Goal: Task Accomplishment & Management: Complete application form

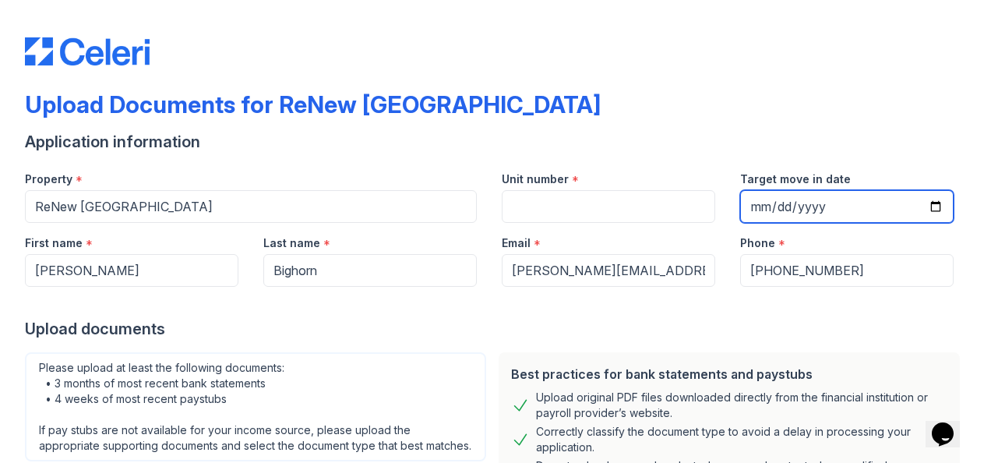
click at [914, 199] on input "Target move in date" at bounding box center [847, 206] width 214 height 33
drag, startPoint x: 959, startPoint y: 142, endPoint x: 923, endPoint y: 242, distance: 106.3
click at [923, 242] on div "Upload Documents for ReNew [GEOGRAPHIC_DATA] Application information Property *…" at bounding box center [495, 231] width 991 height 463
drag, startPoint x: 923, startPoint y: 242, endPoint x: 919, endPoint y: 229, distance: 12.9
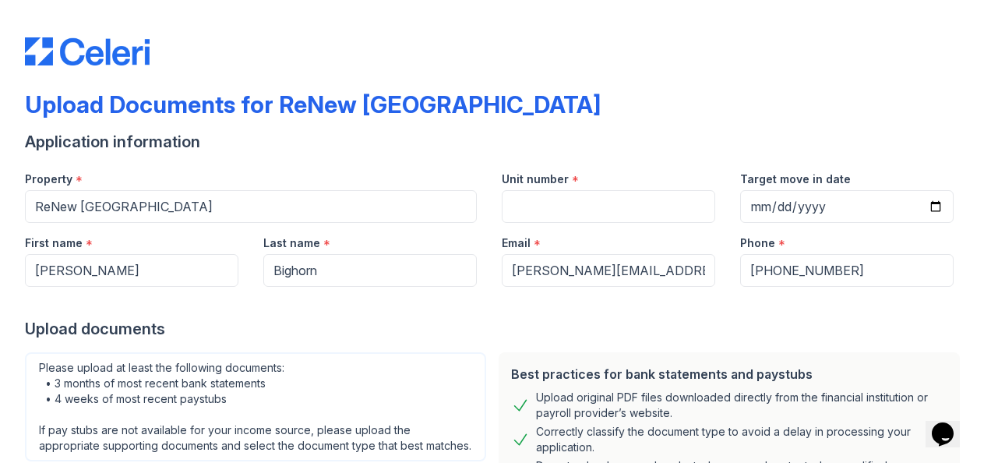
click at [919, 229] on div "Phone *" at bounding box center [847, 238] width 214 height 31
click at [926, 214] on input "Target move in date" at bounding box center [847, 206] width 214 height 33
click at [915, 208] on input "Target move in date" at bounding box center [847, 206] width 214 height 33
click at [923, 209] on input "Target move in date" at bounding box center [847, 206] width 214 height 33
type input "[DATE]"
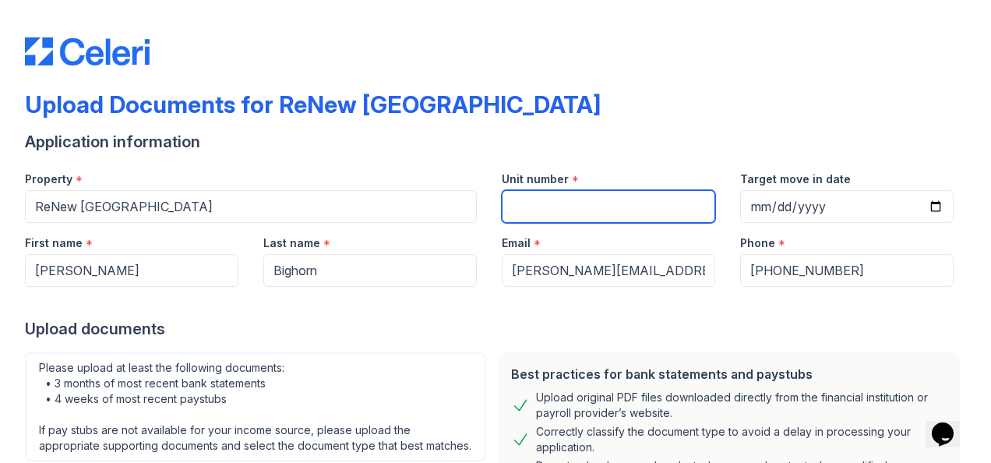
click at [584, 205] on input "Unit number" at bounding box center [609, 206] width 214 height 33
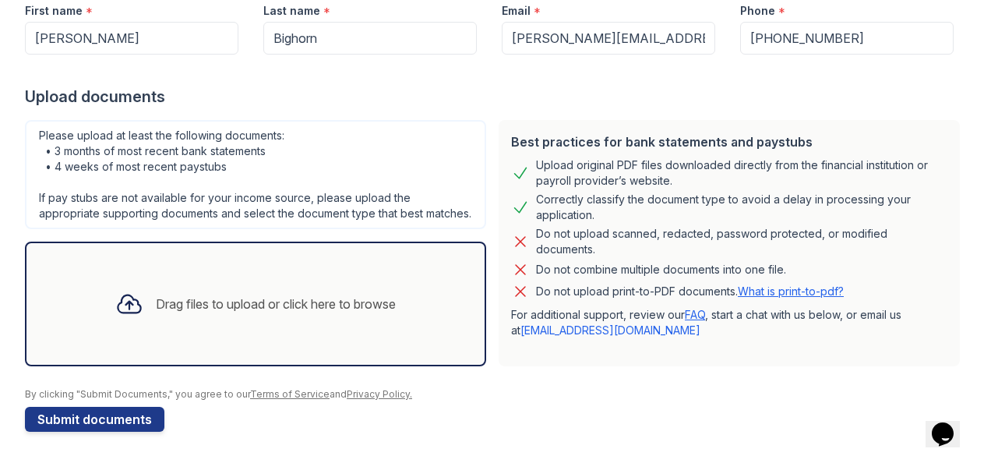
scroll to position [246, 0]
type input "E"
click at [319, 312] on div "Drag files to upload or click here to browse" at bounding box center [276, 304] width 240 height 19
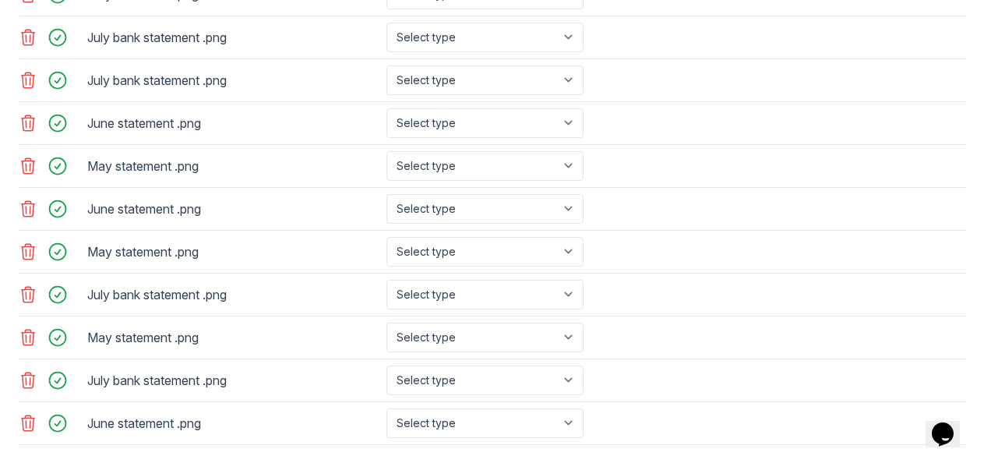
scroll to position [855, 0]
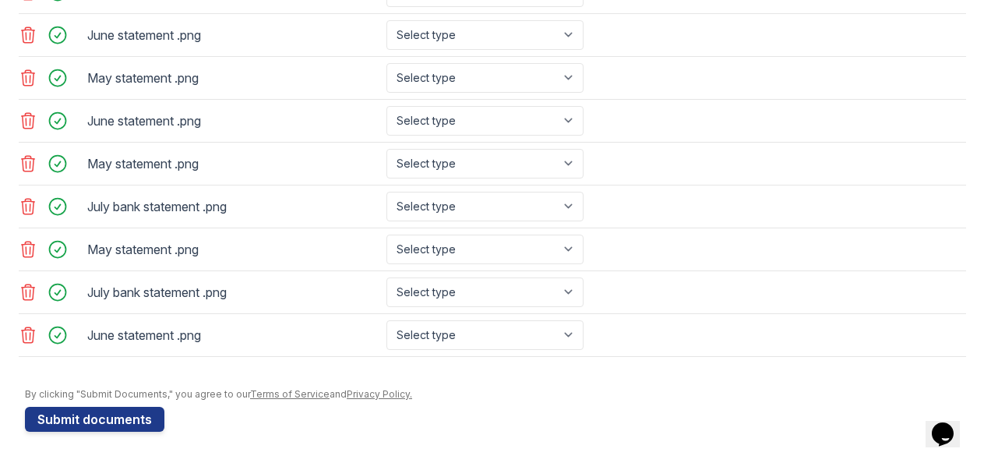
click at [31, 338] on icon at bounding box center [28, 335] width 19 height 19
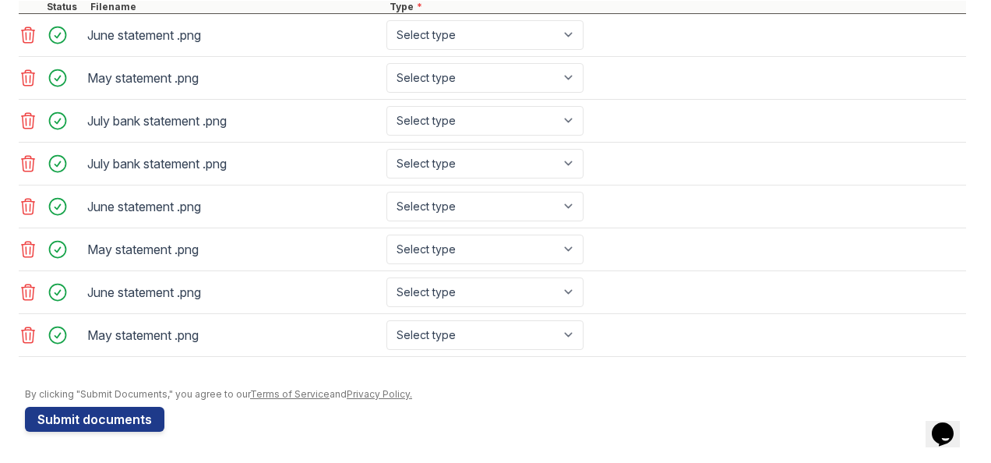
click at [31, 338] on icon at bounding box center [28, 335] width 19 height 19
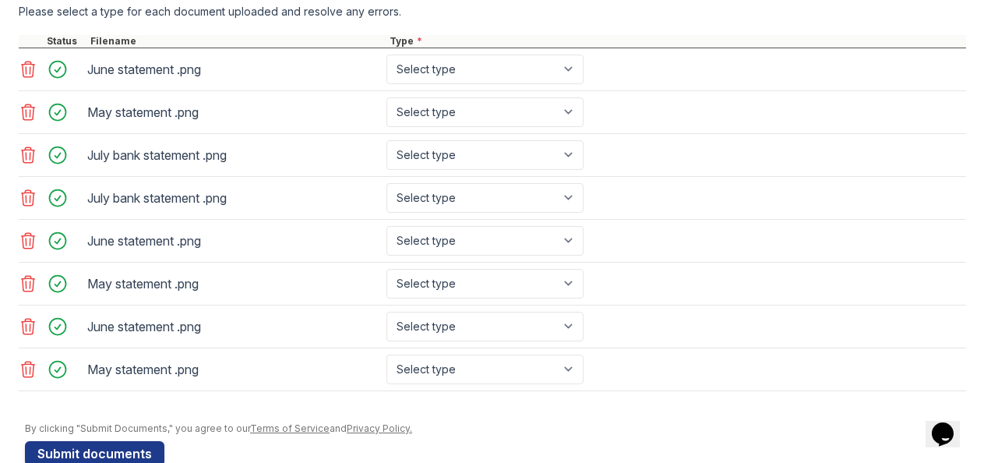
click at [31, 336] on icon at bounding box center [28, 326] width 19 height 19
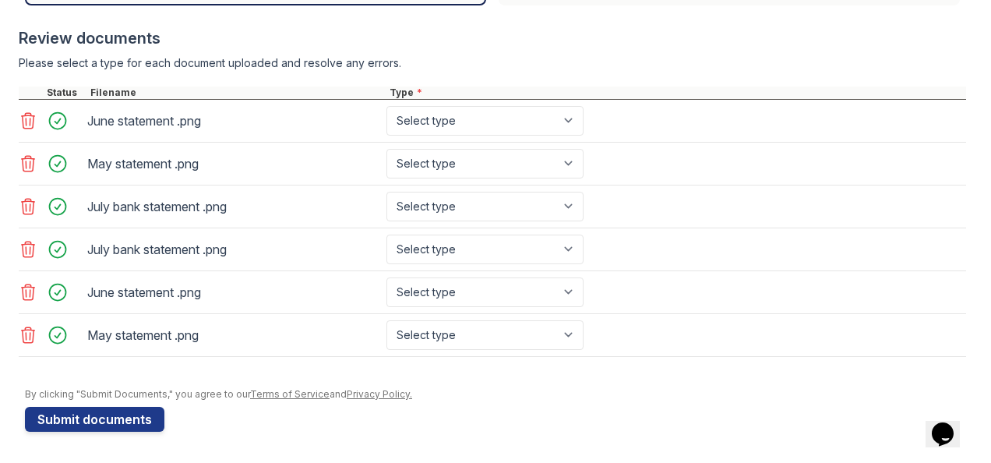
scroll to position [602, 0]
click at [32, 338] on icon at bounding box center [28, 335] width 19 height 19
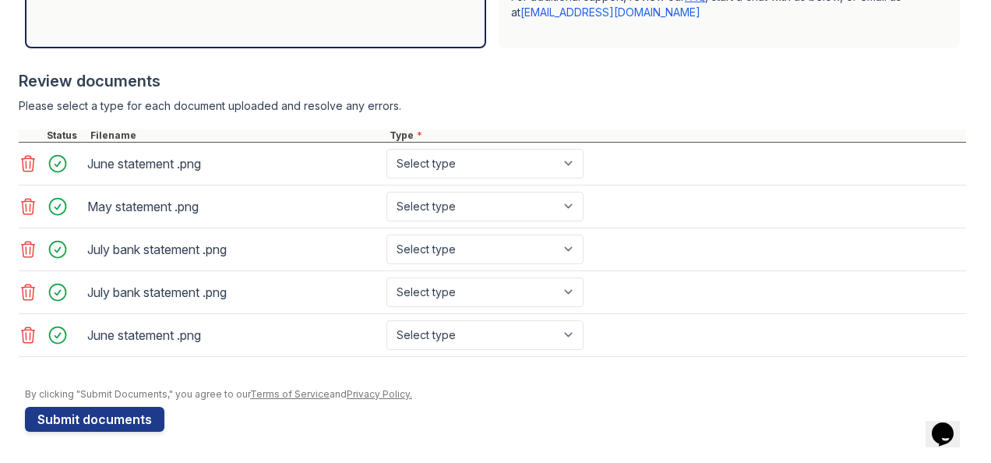
click at [32, 338] on icon at bounding box center [28, 335] width 19 height 19
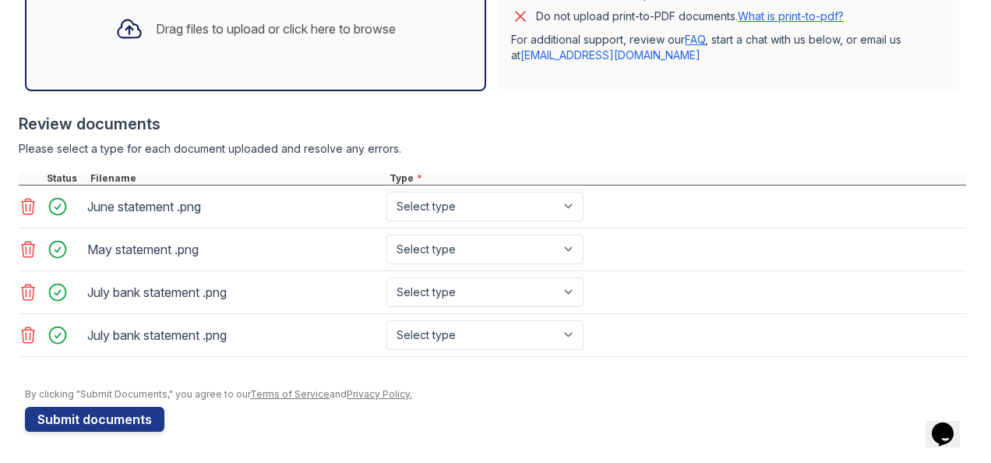
click at [32, 338] on icon at bounding box center [28, 335] width 19 height 19
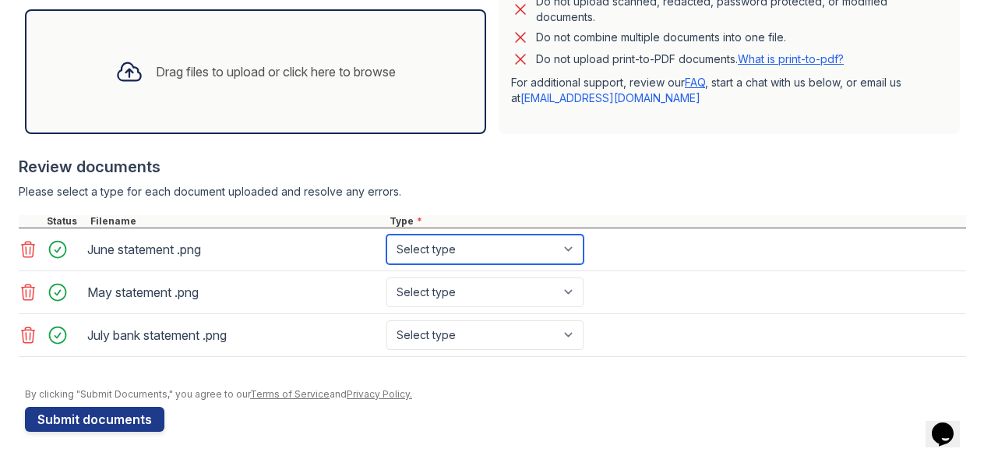
click at [565, 246] on select "Select type Paystub Bank Statement Offer Letter Tax Documents Benefit Award Let…" at bounding box center [484, 250] width 197 height 30
select select "bank_statement"
click at [386, 236] on select "Select type Paystub Bank Statement Offer Letter Tax Documents Benefit Award Let…" at bounding box center [484, 250] width 197 height 30
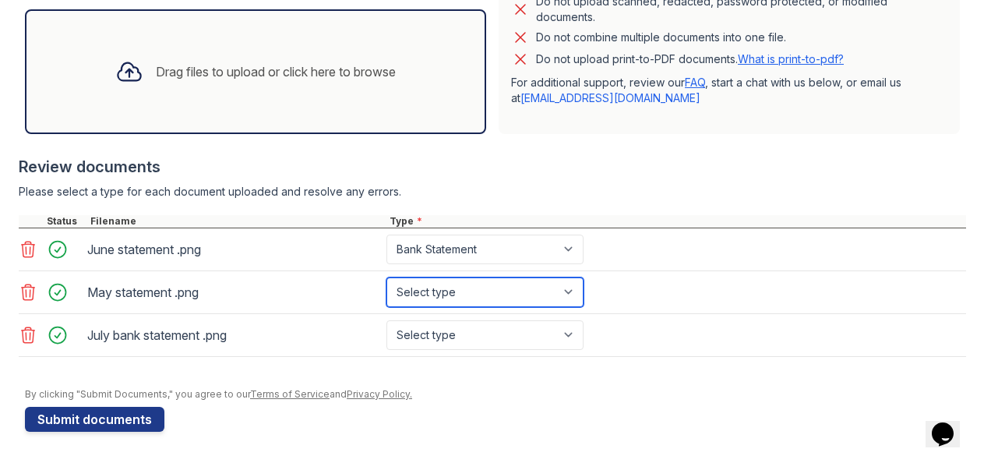
click at [525, 300] on select "Select type Paystub Bank Statement Offer Letter Tax Documents Benefit Award Let…" at bounding box center [484, 292] width 197 height 30
select select "bank_statement"
click at [386, 278] on select "Select type Paystub Bank Statement Offer Letter Tax Documents Benefit Award Let…" at bounding box center [484, 292] width 197 height 30
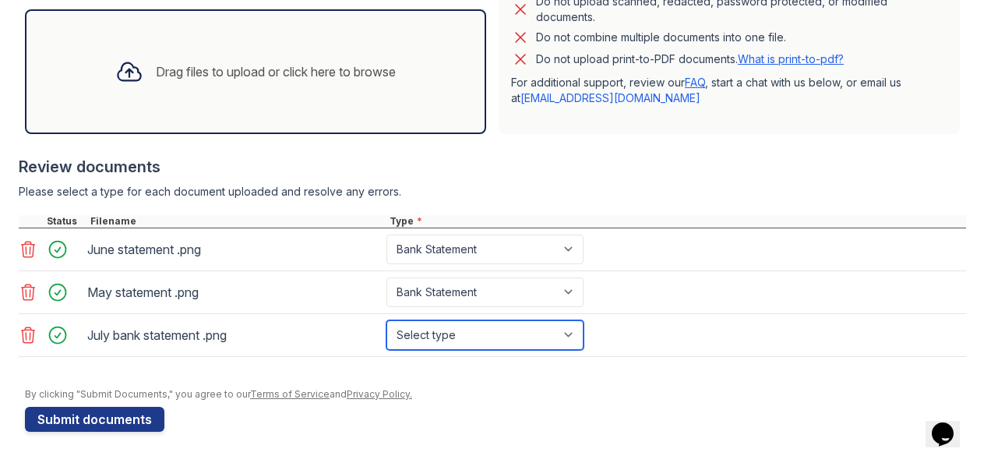
click at [511, 337] on select "Select type Paystub Bank Statement Offer Letter Tax Documents Benefit Award Let…" at bounding box center [484, 335] width 197 height 30
select select "bank_statement"
click at [386, 320] on select "Select type Paystub Bank Statement Offer Letter Tax Documents Benefit Award Let…" at bounding box center [484, 335] width 197 height 30
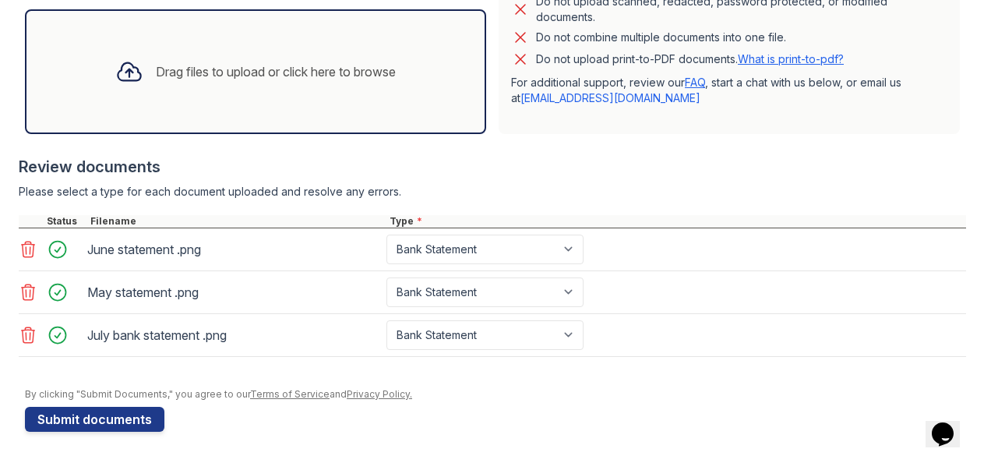
click at [465, 382] on div at bounding box center [495, 380] width 941 height 16
click at [125, 421] on button "Submit documents" at bounding box center [94, 419] width 139 height 25
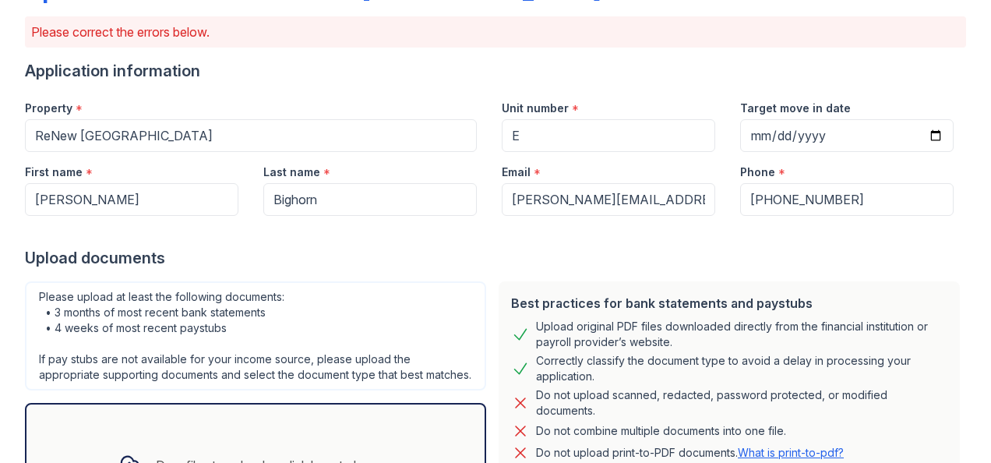
scroll to position [0, 0]
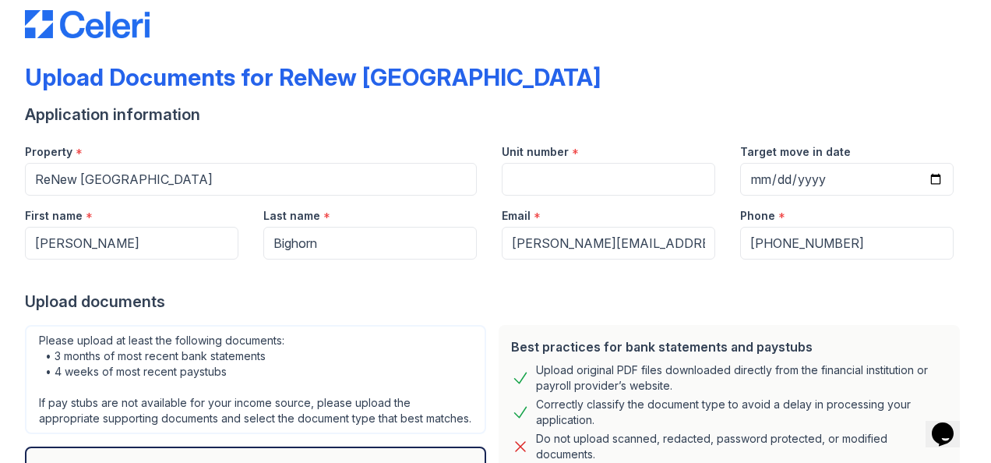
scroll to position [28, 0]
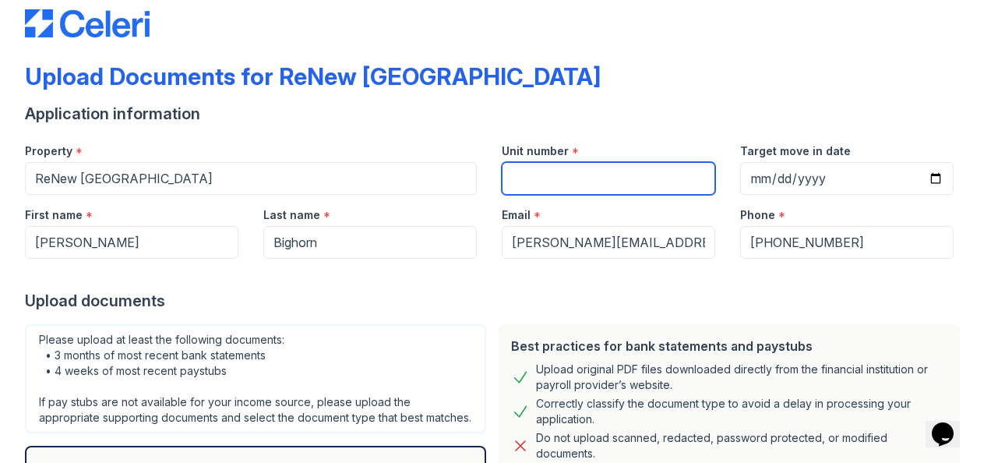
click at [577, 180] on input "Unit number" at bounding box center [609, 178] width 214 height 33
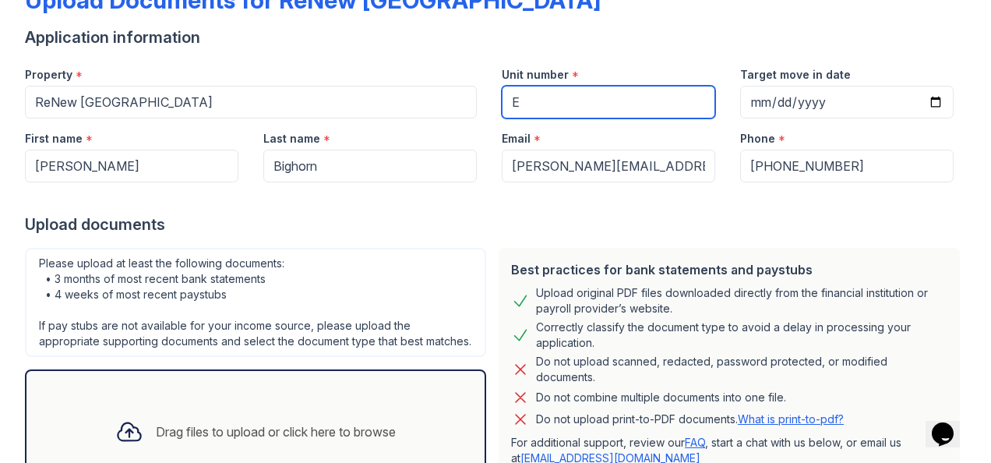
scroll to position [104, 0]
type input "E"
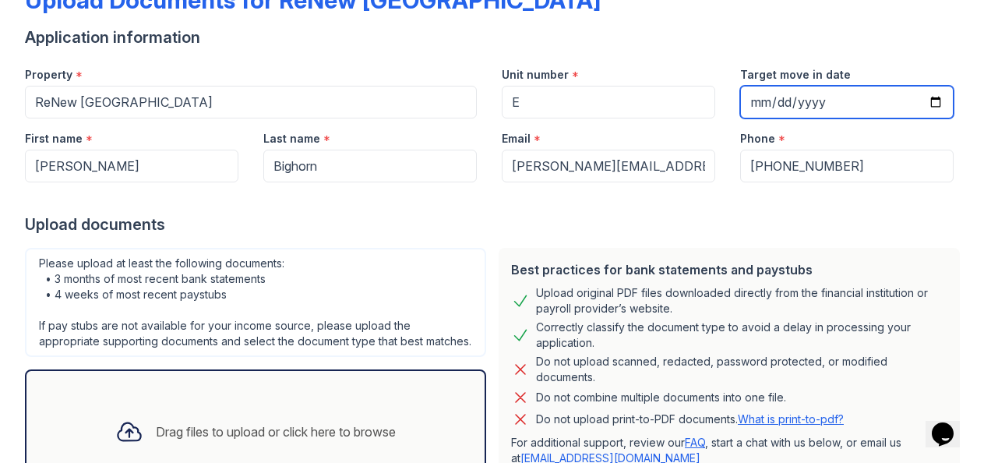
click at [927, 103] on input "Target move in date" at bounding box center [847, 102] width 214 height 33
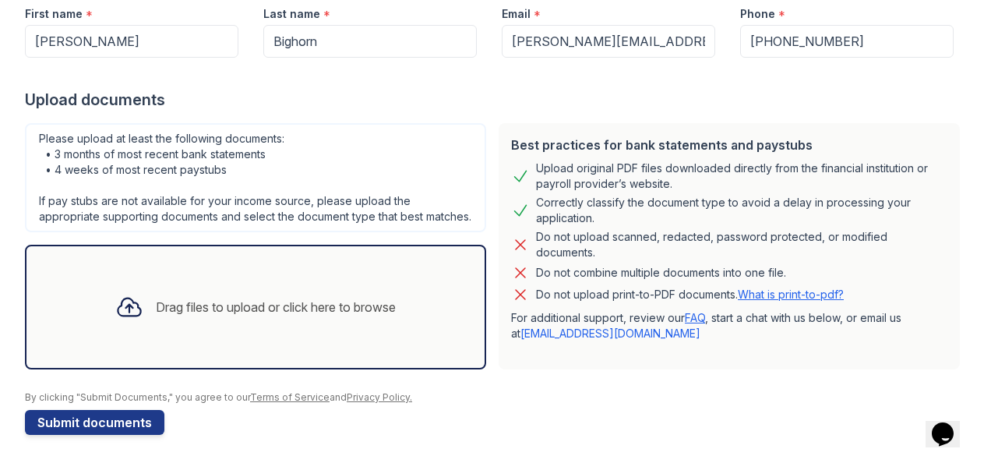
scroll to position [0, 0]
